Goal: Complete application form

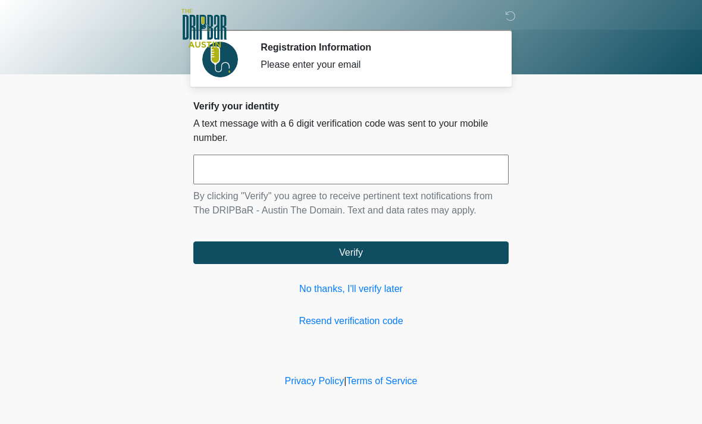
click at [343, 284] on link "No thanks, I'll verify later" at bounding box center [350, 289] width 315 height 14
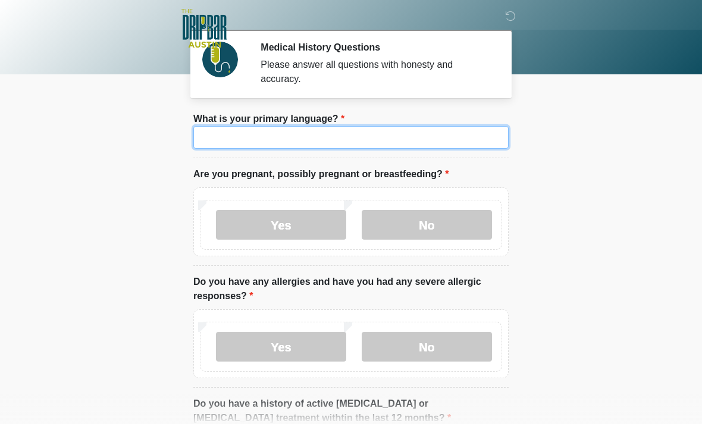
click at [338, 137] on input "What is your primary language?" at bounding box center [350, 137] width 315 height 23
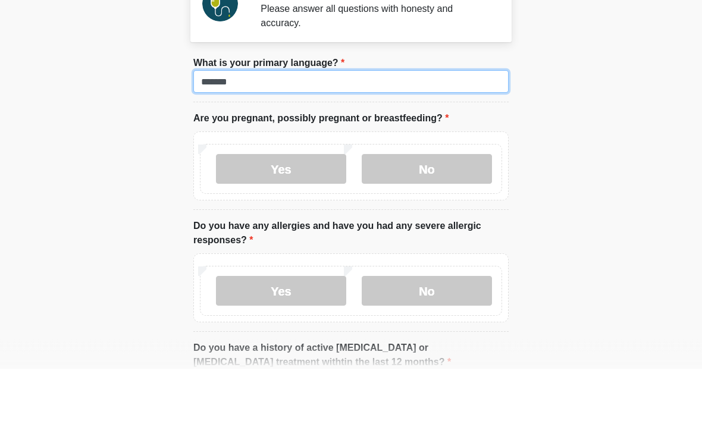
type input "*******"
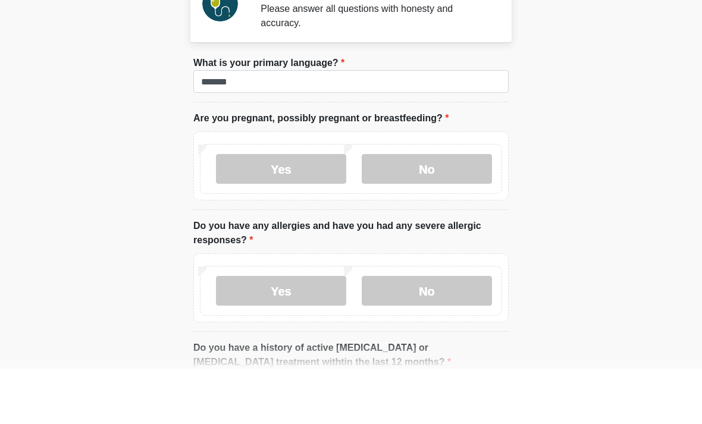
click at [438, 210] on label "No" at bounding box center [427, 225] width 130 height 30
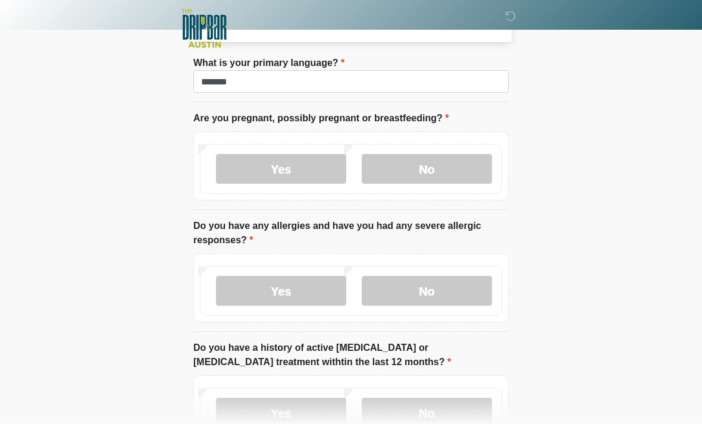
click at [445, 290] on label "No" at bounding box center [427, 291] width 130 height 30
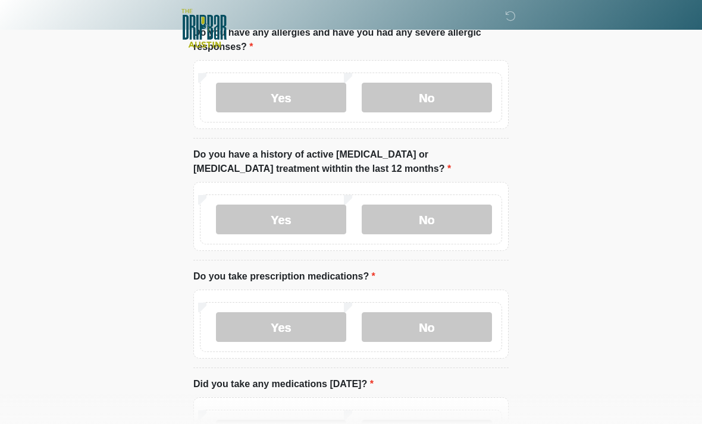
scroll to position [253, 0]
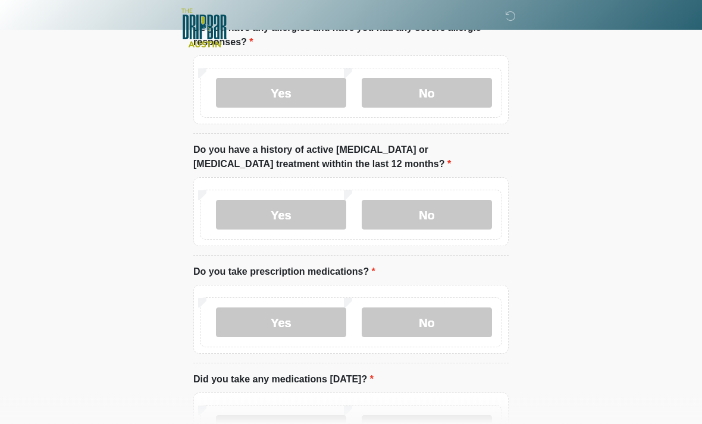
click at [434, 215] on label "No" at bounding box center [427, 216] width 130 height 30
click at [434, 314] on label "No" at bounding box center [427, 323] width 130 height 30
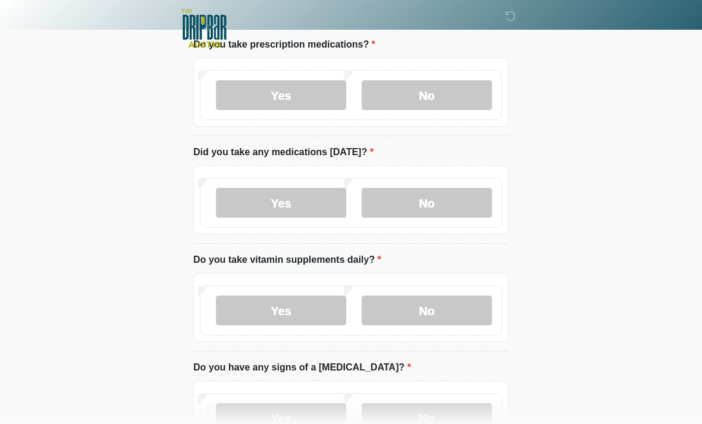
scroll to position [480, 0]
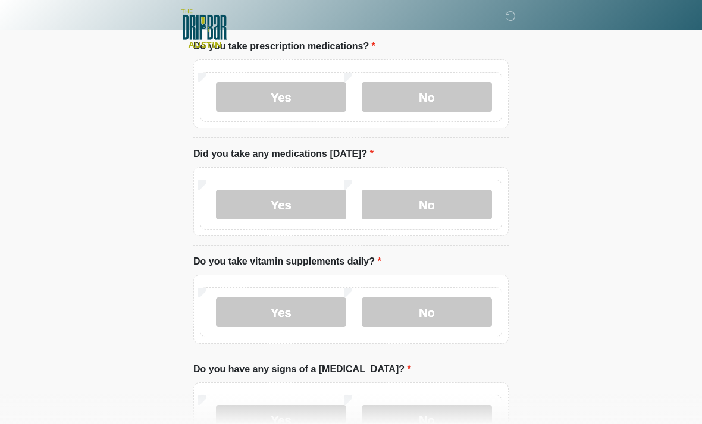
click at [428, 201] on label "No" at bounding box center [427, 205] width 130 height 30
click at [439, 306] on label "No" at bounding box center [427, 313] width 130 height 30
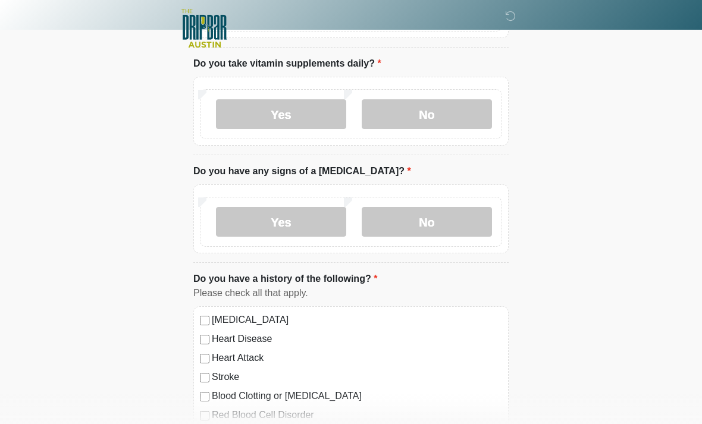
click at [430, 220] on label "No" at bounding box center [427, 222] width 130 height 30
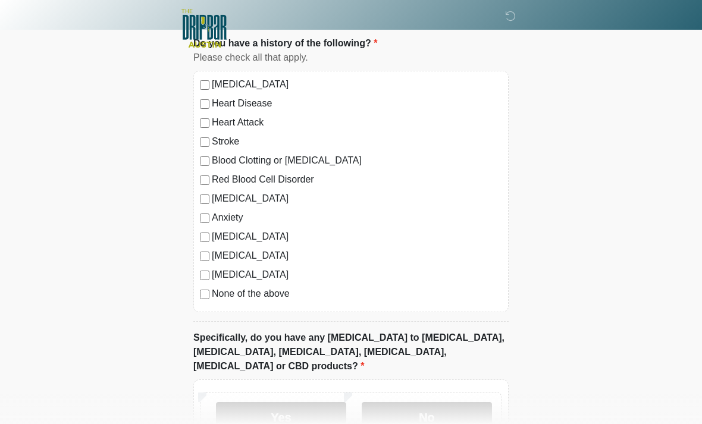
scroll to position [988, 0]
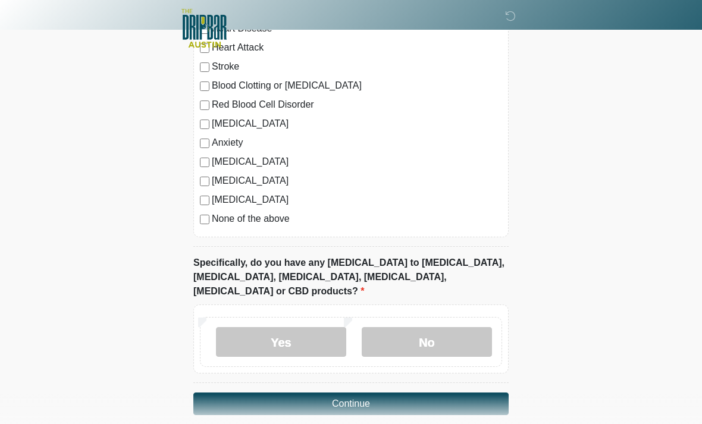
click at [446, 327] on label "No" at bounding box center [427, 342] width 130 height 30
click at [395, 393] on button "Continue" at bounding box center [350, 404] width 315 height 23
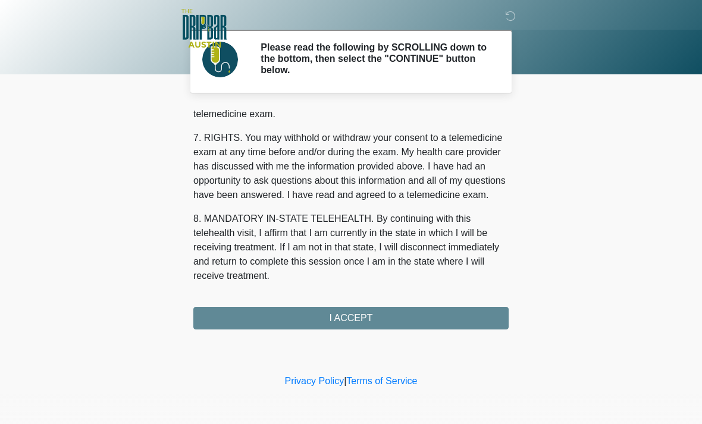
scroll to position [518, 0]
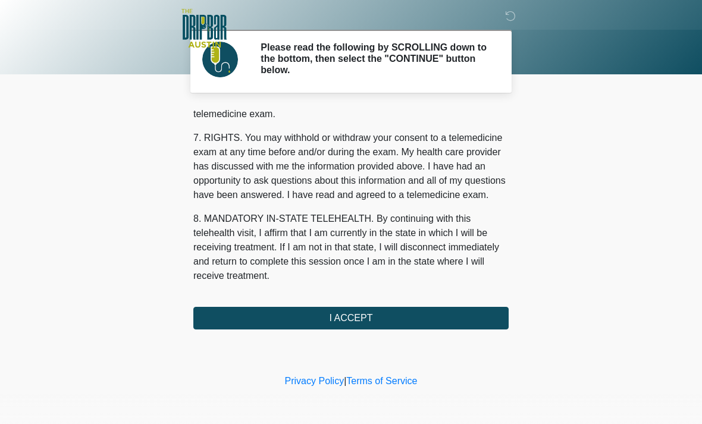
click at [368, 319] on button "I ACCEPT" at bounding box center [350, 318] width 315 height 23
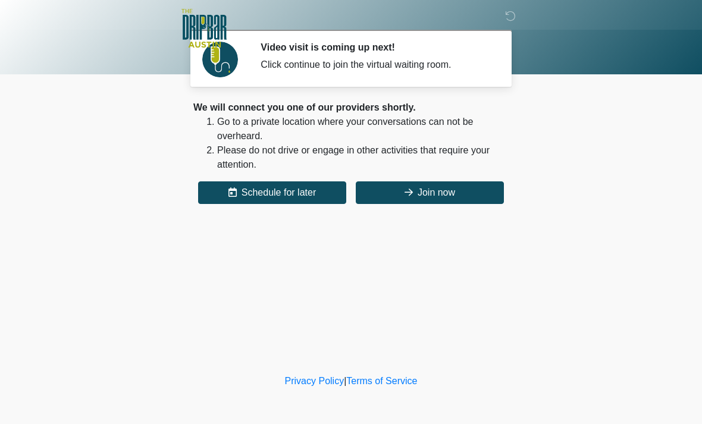
click at [434, 187] on button "Join now" at bounding box center [430, 192] width 148 height 23
